Goal: Task Accomplishment & Management: Manage account settings

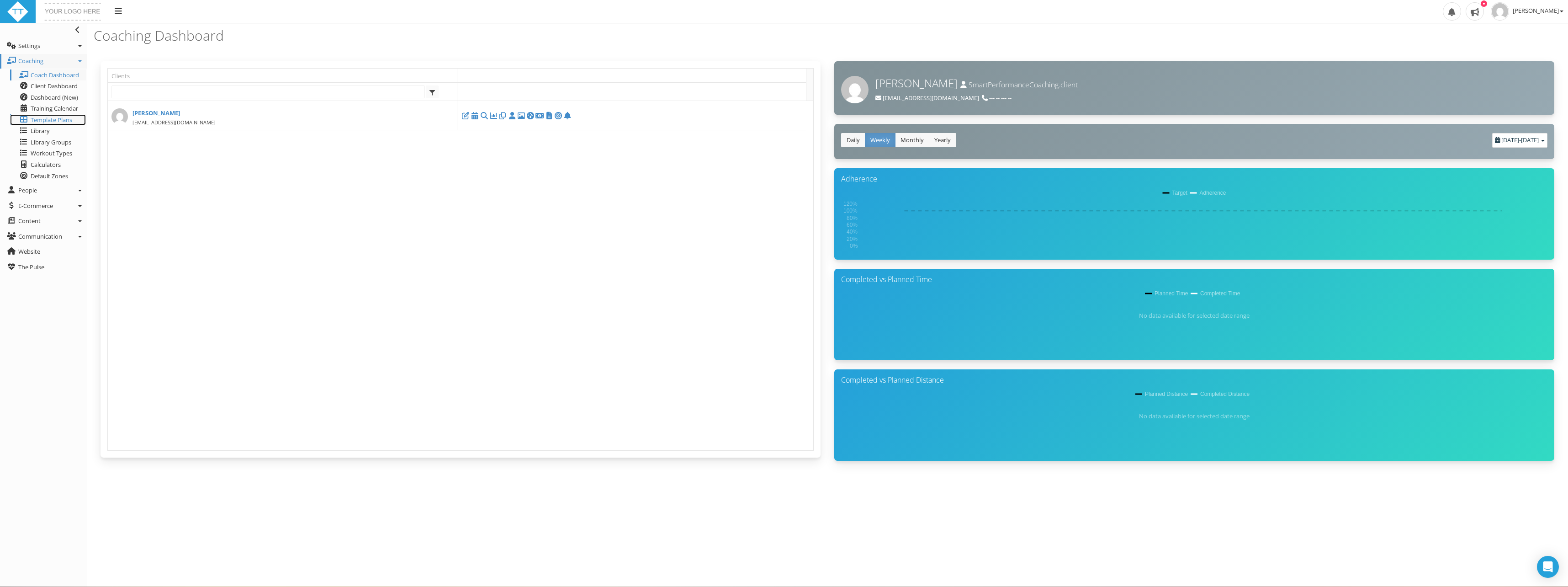
click at [51, 119] on span "Template Plans" at bounding box center [51, 120] width 41 height 9
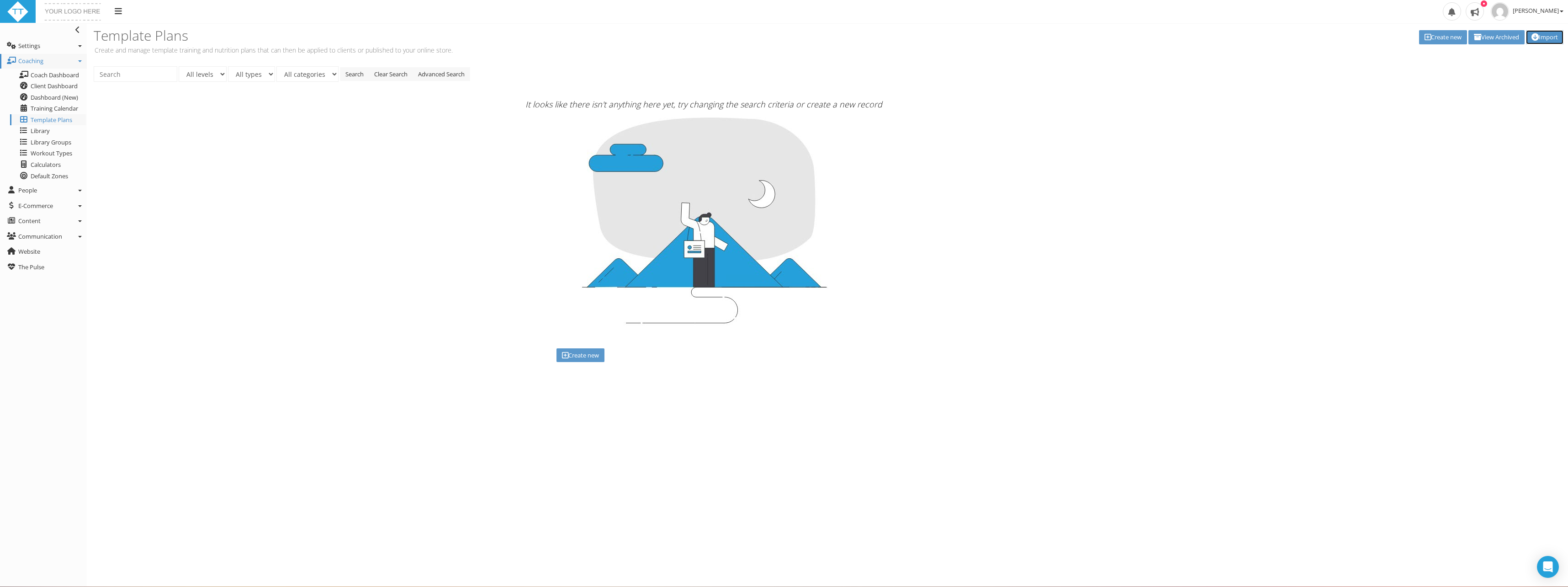
click at [1556, 34] on link "Import" at bounding box center [1545, 37] width 38 height 14
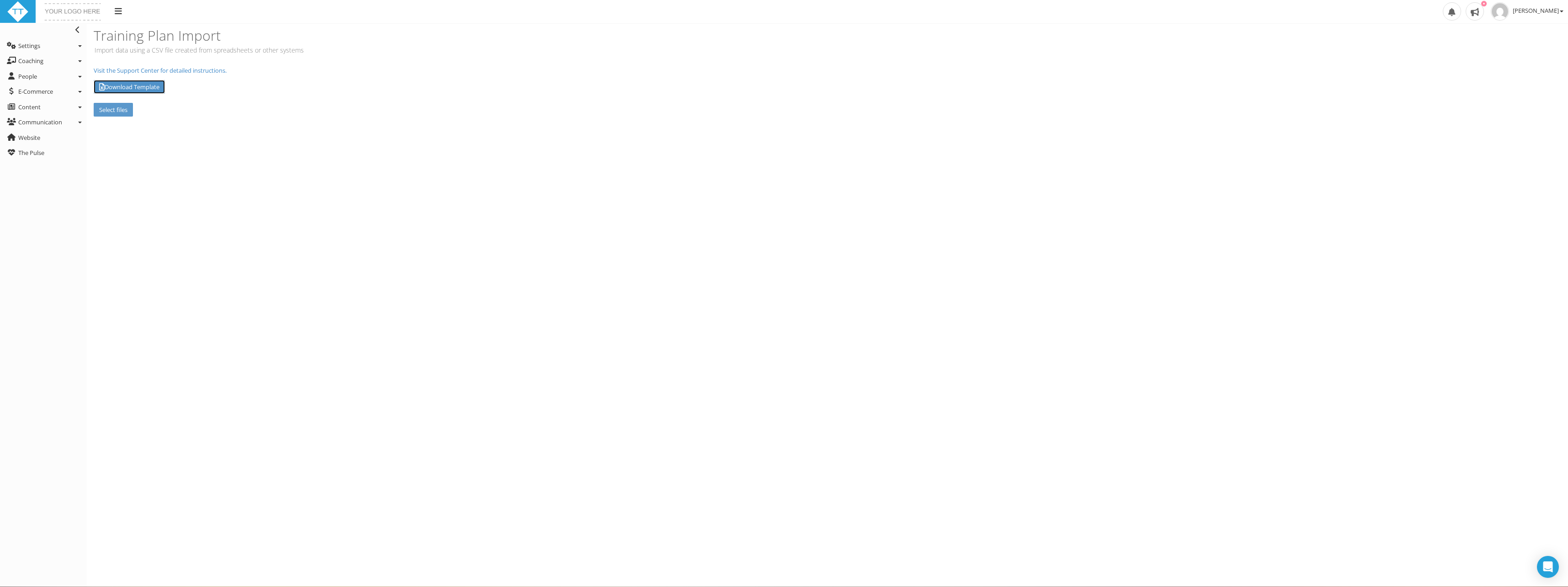
click at [145, 89] on link "Download Template" at bounding box center [129, 86] width 71 height 14
click at [611, 353] on section "Training Plan Import Import data using a CSV file created from spreadsheets or …" at bounding box center [827, 304] width 1481 height 563
click at [27, 45] on span "Settings" at bounding box center [29, 46] width 22 height 9
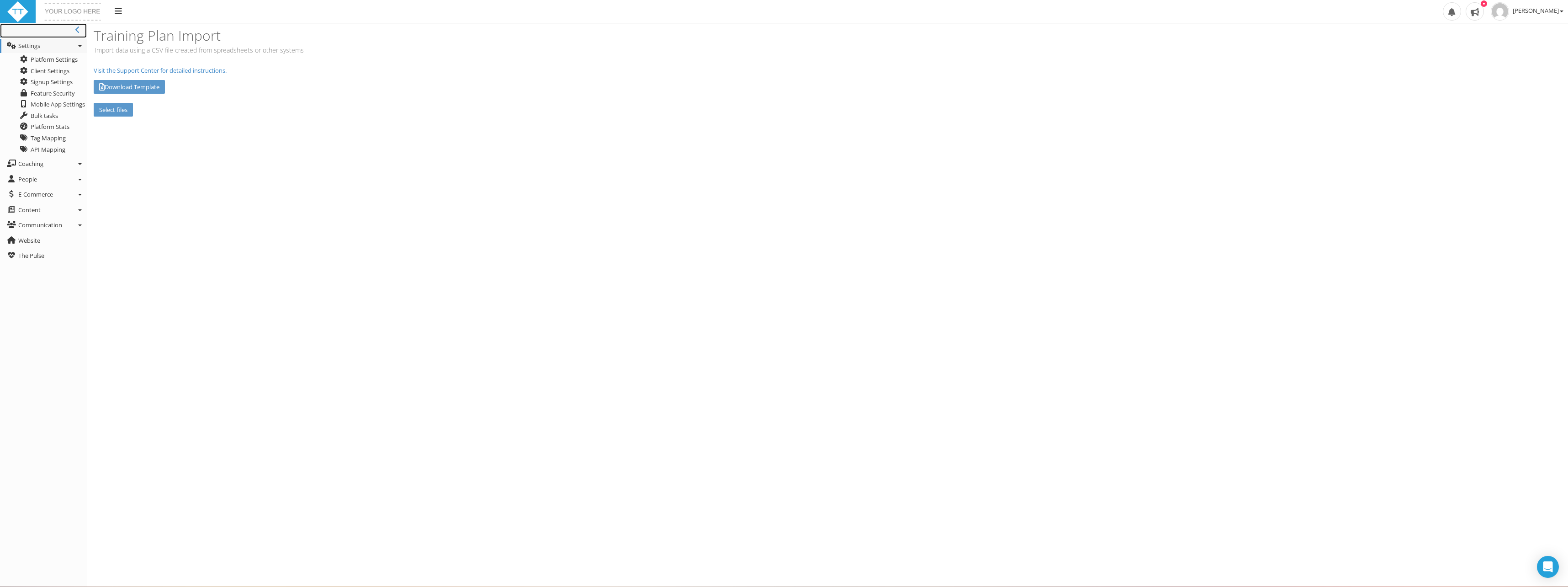
click at [80, 30] on span at bounding box center [79, 30] width 7 height 9
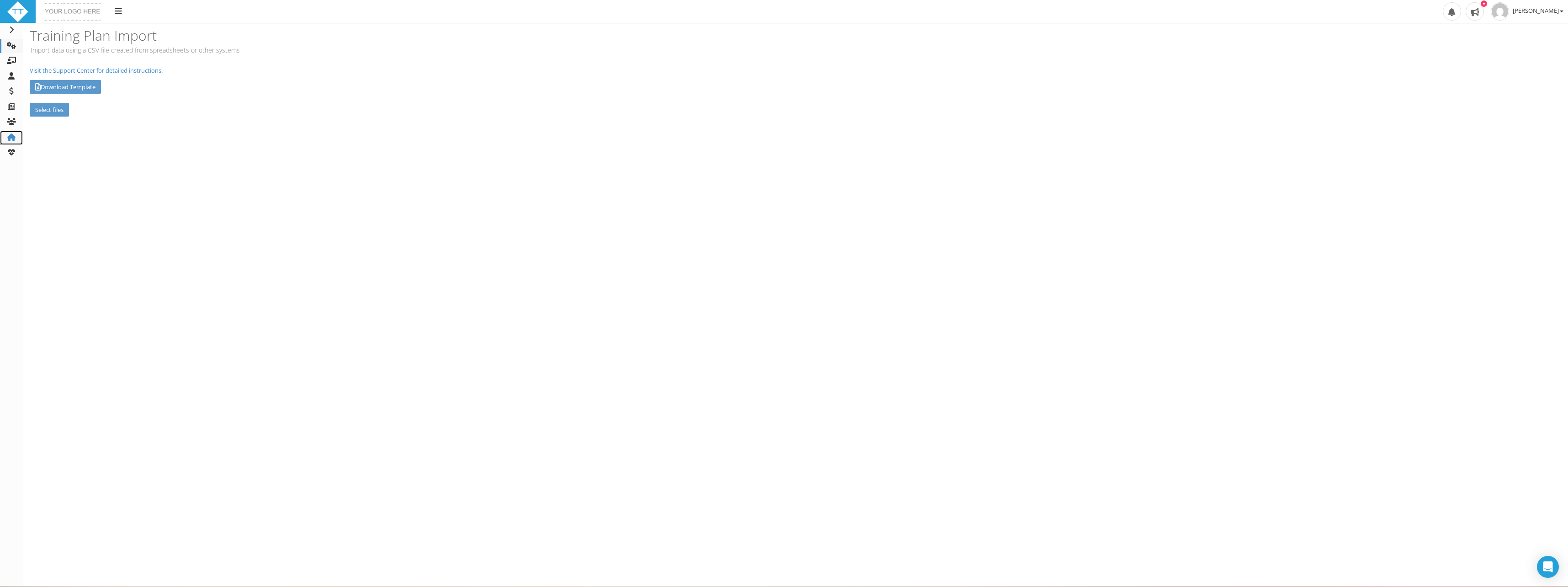
click at [12, 133] on icon at bounding box center [11, 137] width 9 height 7
click at [73, 70] on span "Signup Settings" at bounding box center [64, 68] width 42 height 9
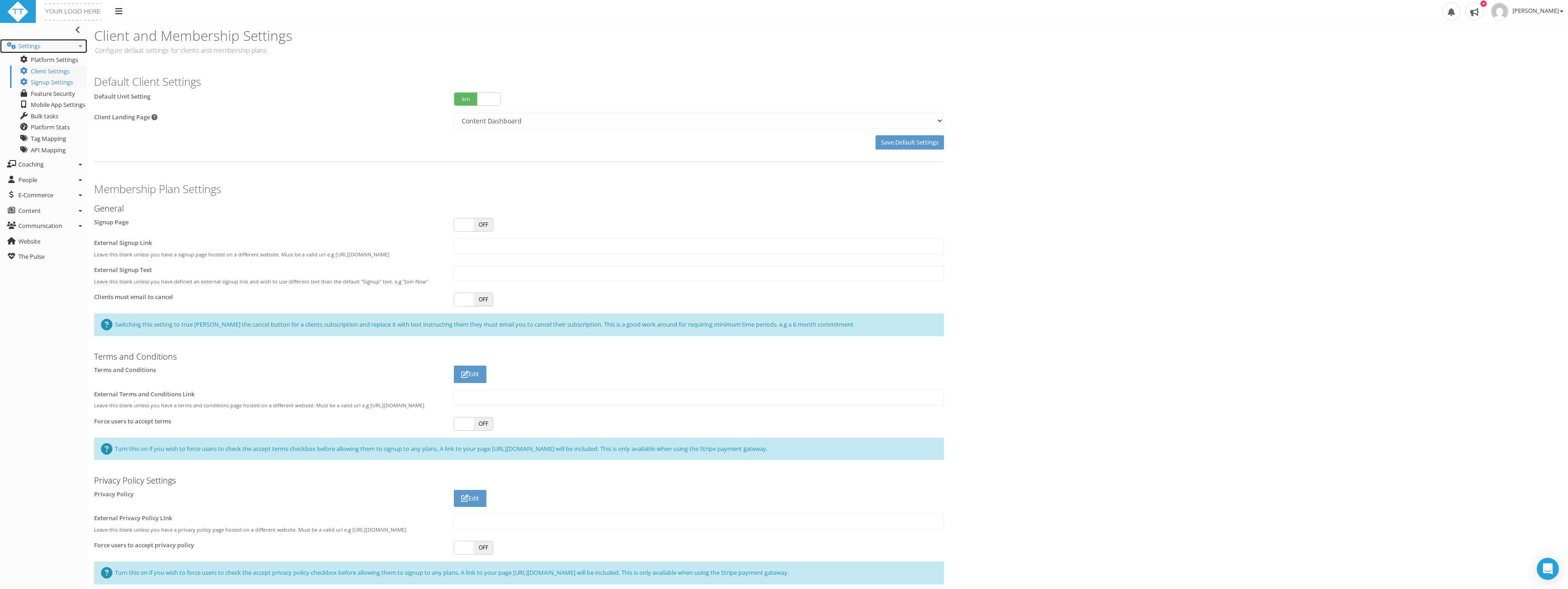
click at [23, 47] on span "Settings" at bounding box center [29, 46] width 22 height 9
click at [47, 170] on link "Coaching" at bounding box center [43, 164] width 87 height 15
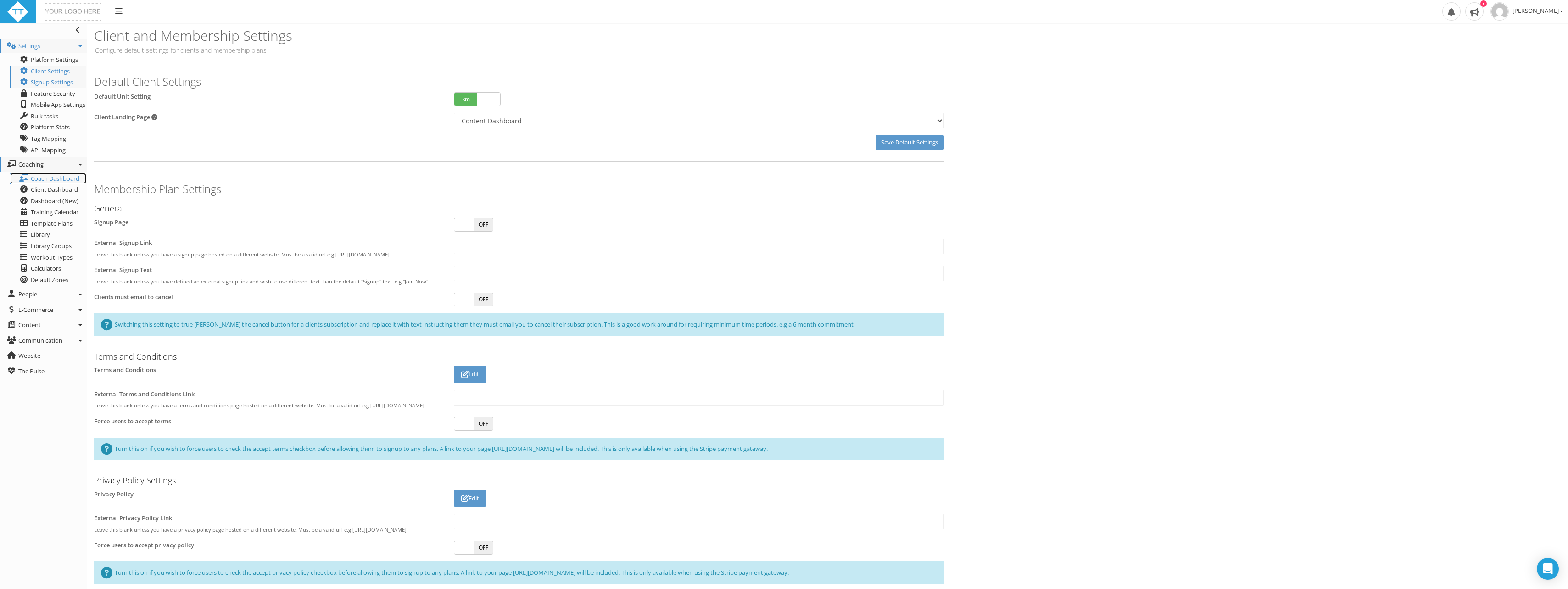
click at [71, 181] on span "Coach Dashboard" at bounding box center [55, 178] width 49 height 9
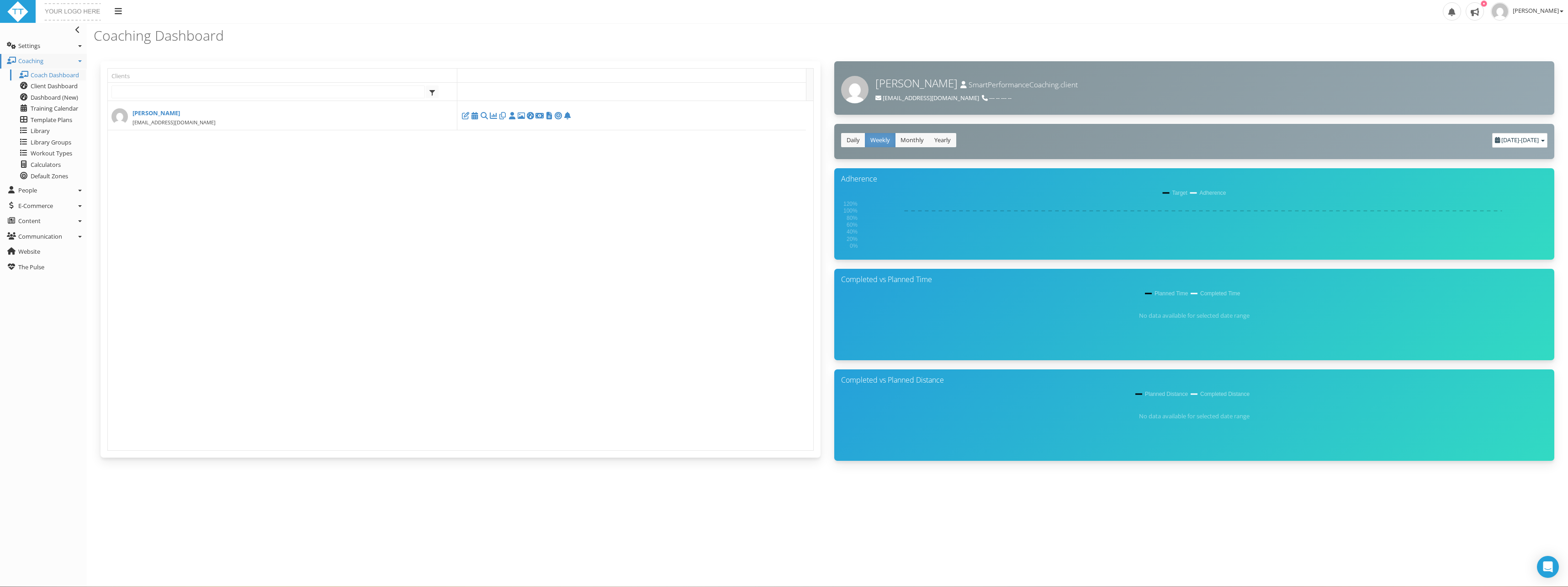
drag, startPoint x: 1054, startPoint y: 563, endPoint x: 1012, endPoint y: 558, distance: 42.3
click at [1054, 563] on section "Coaching Dashboard Clients Starts with startswith Darren Gibbons coachdarrengib…" at bounding box center [827, 304] width 1481 height 563
click at [1015, 496] on div "Clients Starts with startswith Darren Gibbons coachdarrengibbons@hotmail.com It…" at bounding box center [827, 284] width 1481 height 473
click at [1518, 9] on span "[PERSON_NAME]" at bounding box center [1538, 11] width 51 height 9
click at [1508, 41] on link "Billing" at bounding box center [1524, 43] width 87 height 12
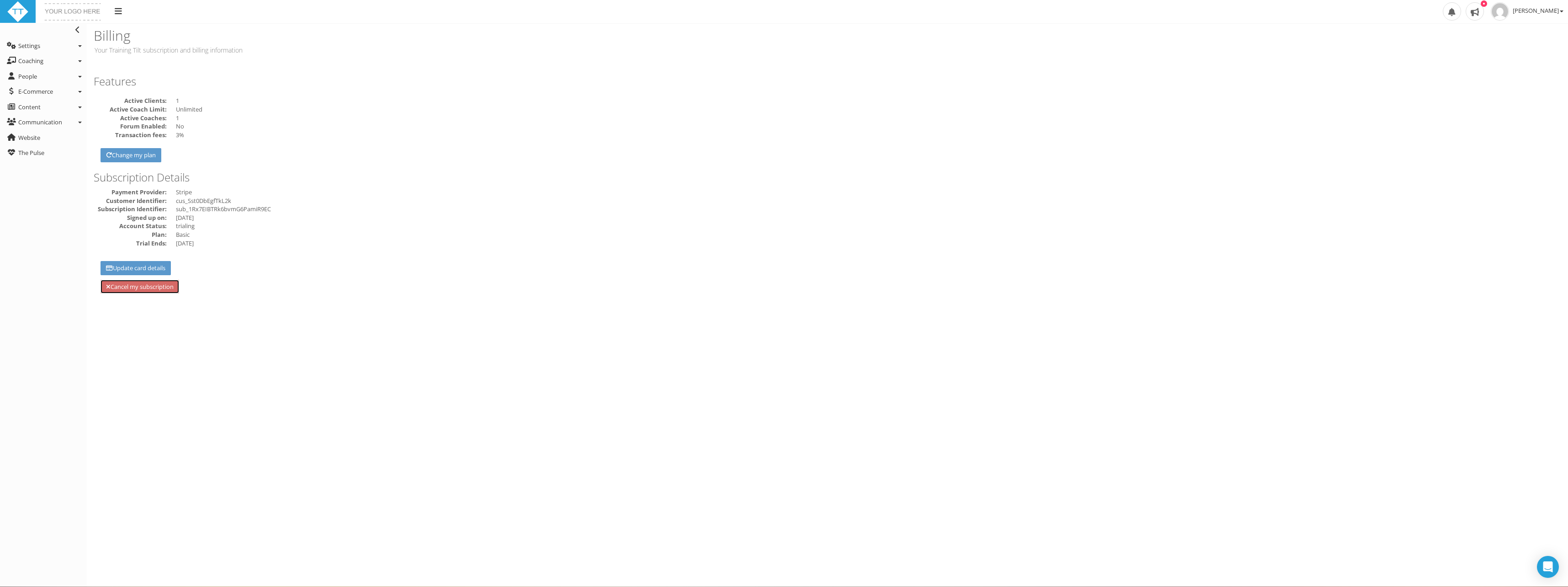
click at [151, 287] on link "Cancel my subscription" at bounding box center [139, 286] width 79 height 14
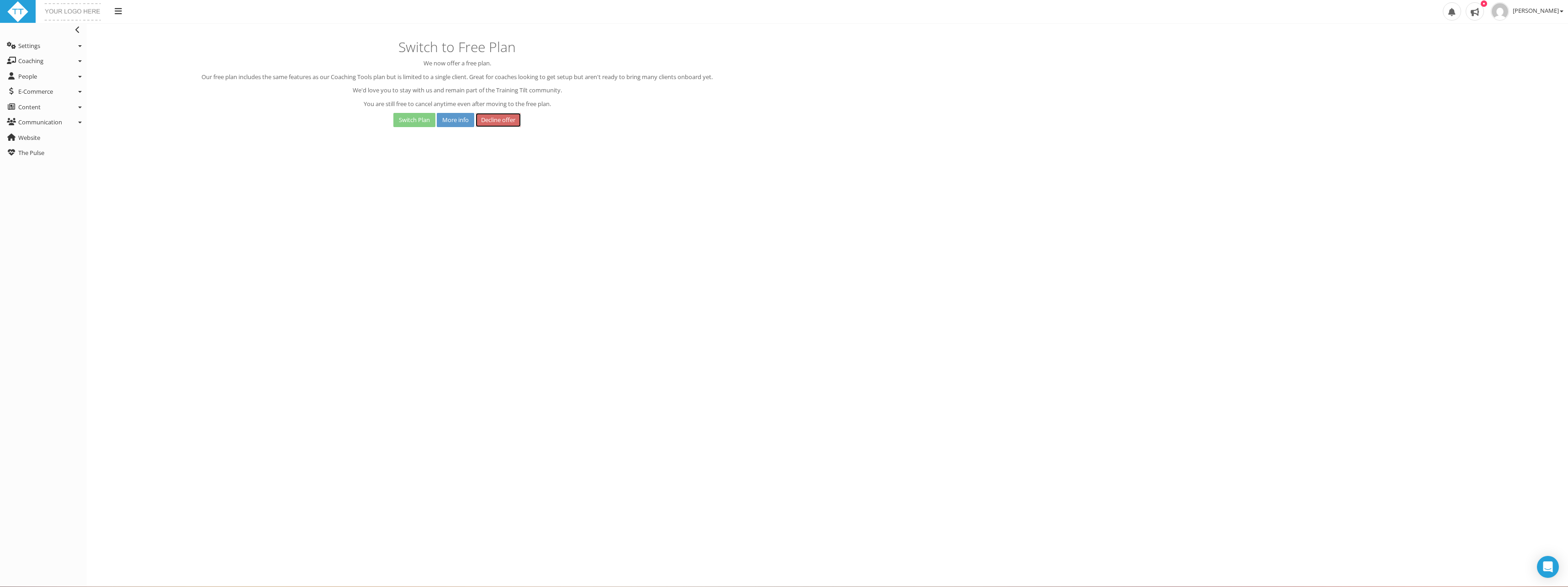
click at [500, 121] on link "Decline offer" at bounding box center [498, 119] width 45 height 14
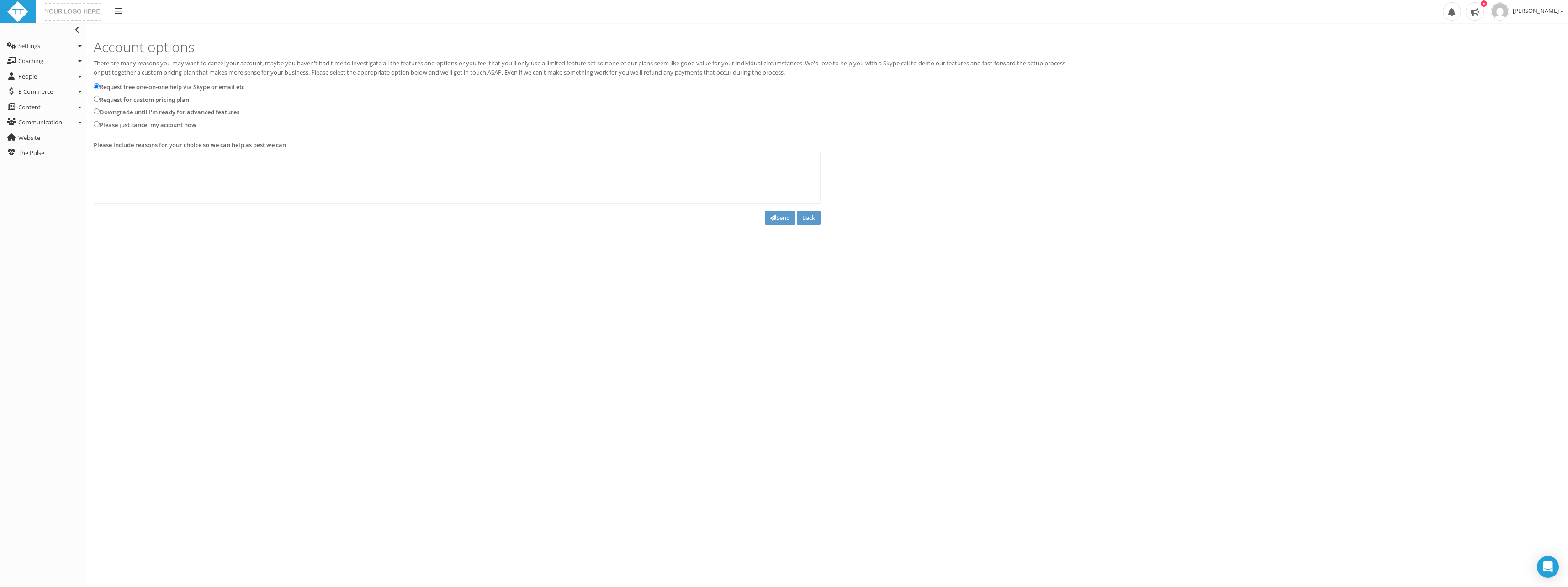
click at [128, 127] on label "Please just cancel my account now" at bounding box center [148, 125] width 97 height 9
click at [100, 127] on input "Please just cancel my account now" at bounding box center [97, 124] width 6 height 6
radio input "true"
click at [775, 221] on button "Send" at bounding box center [780, 217] width 30 height 14
